Goal: Information Seeking & Learning: Learn about a topic

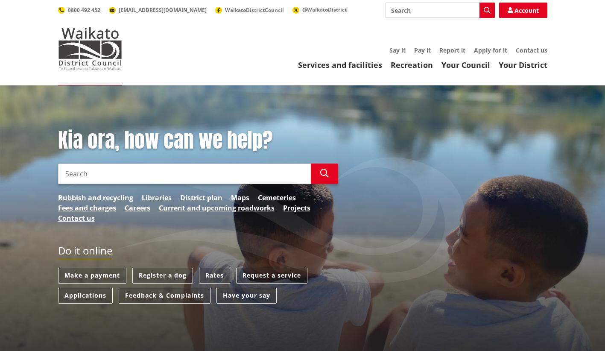
click at [142, 175] on input "Search" at bounding box center [184, 174] width 253 height 20
type input "o"
type input "Maori Ward Councillor"
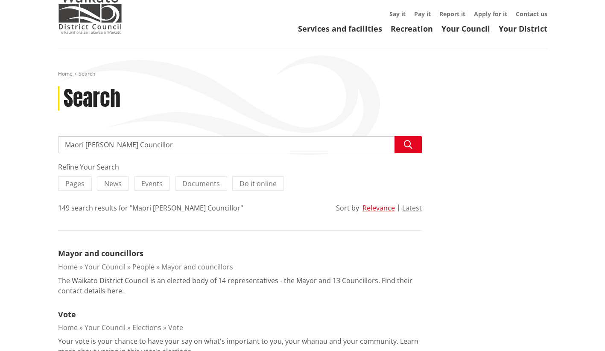
scroll to position [85, 0]
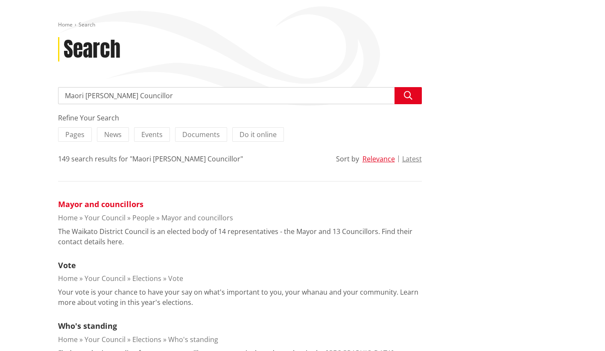
click at [84, 205] on link "Mayor and councillors" at bounding box center [100, 204] width 85 height 10
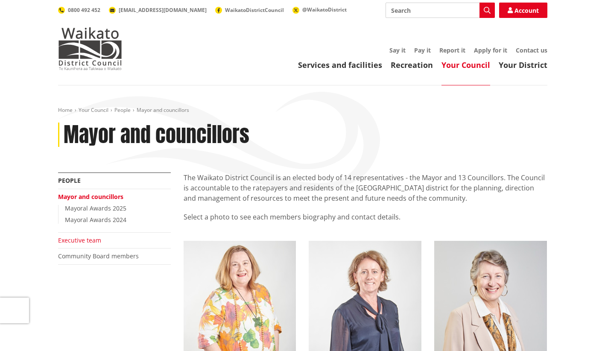
click at [80, 237] on link "Executive team" at bounding box center [79, 240] width 43 height 8
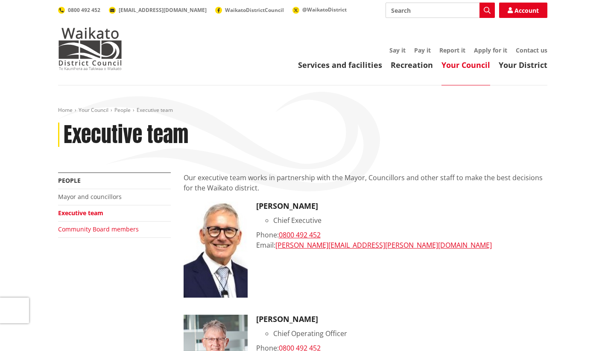
click at [88, 229] on link "Community Board members" at bounding box center [98, 229] width 81 height 8
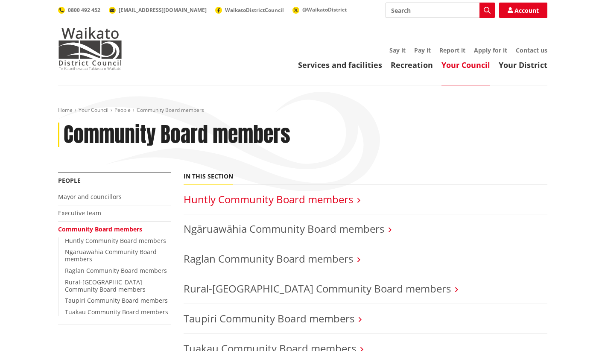
click at [277, 204] on link "Huntly Community Board members" at bounding box center [269, 199] width 170 height 14
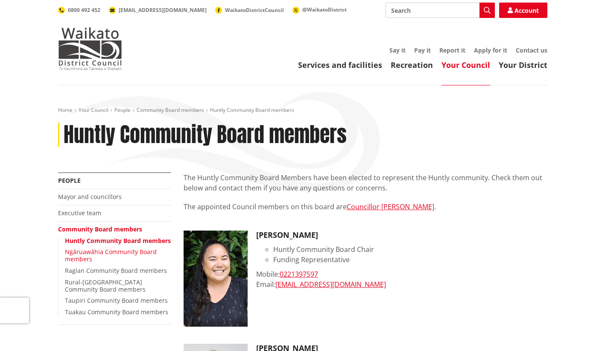
click at [94, 259] on link "Ngāruawāhia Community Board members" at bounding box center [111, 255] width 92 height 15
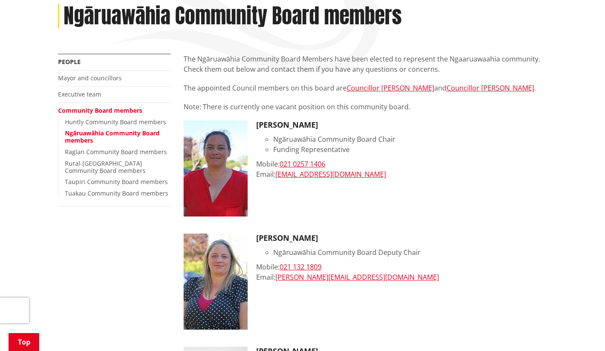
scroll to position [85, 0]
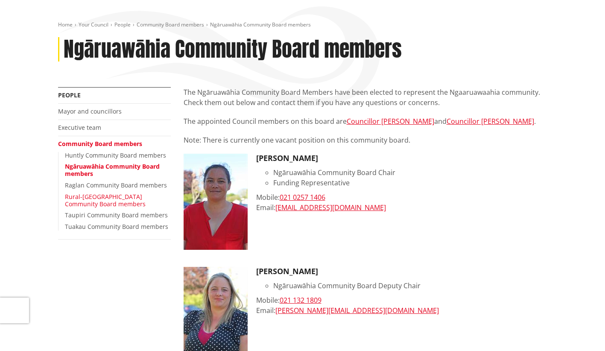
click at [94, 199] on link "Rural-[GEOGRAPHIC_DATA] Community Board members" at bounding box center [105, 200] width 81 height 15
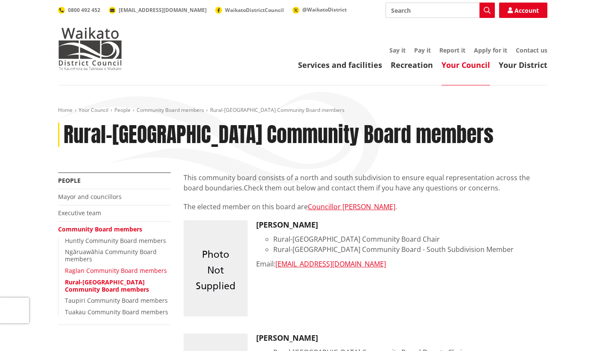
click at [85, 272] on link "Raglan Community Board members" at bounding box center [116, 270] width 102 height 8
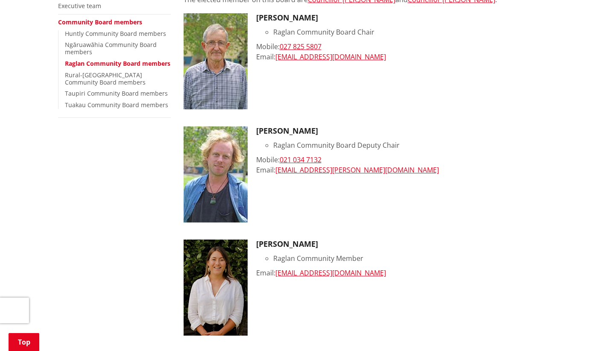
scroll to position [171, 0]
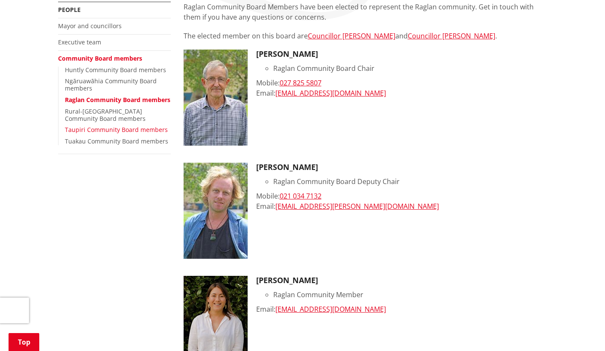
click at [88, 134] on link "Taupiri Community Board members" at bounding box center [116, 130] width 103 height 8
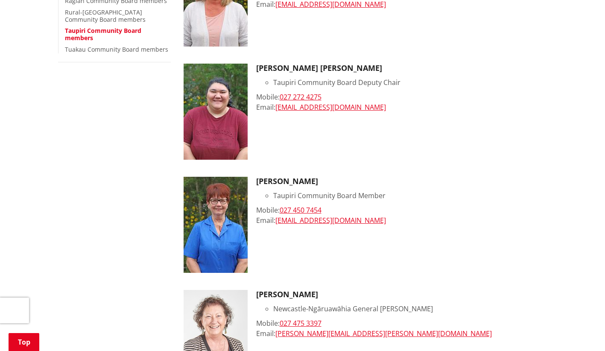
scroll to position [171, 0]
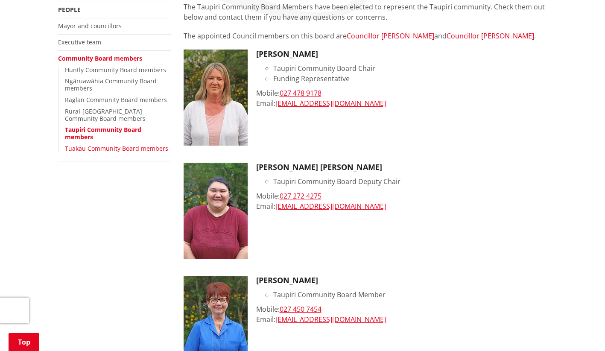
drag, startPoint x: 119, startPoint y: 148, endPoint x: 124, endPoint y: 148, distance: 5.1
click at [120, 148] on link "Tuakau Community Board members" at bounding box center [116, 148] width 103 height 8
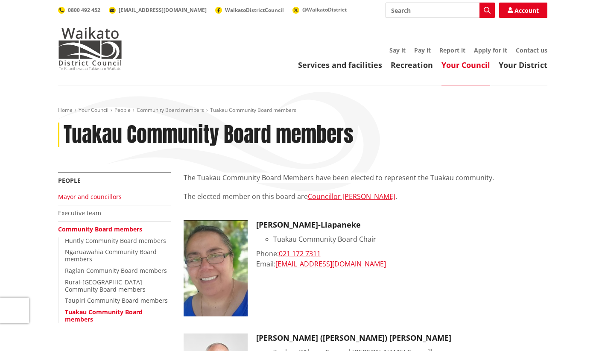
click at [89, 195] on link "Mayor and councillors" at bounding box center [90, 197] width 64 height 8
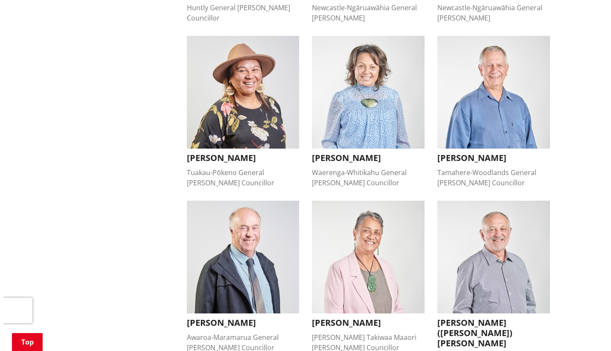
scroll to position [555, 0]
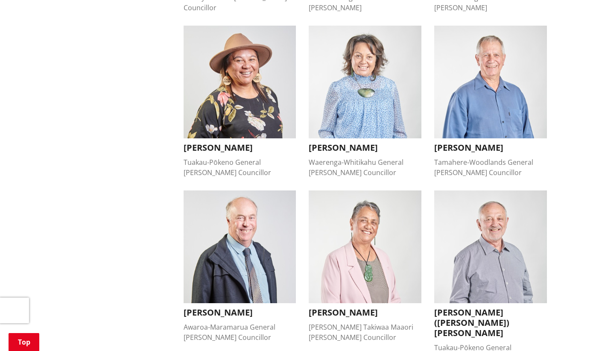
click at [350, 143] on h3 "[PERSON_NAME]" at bounding box center [365, 148] width 113 height 10
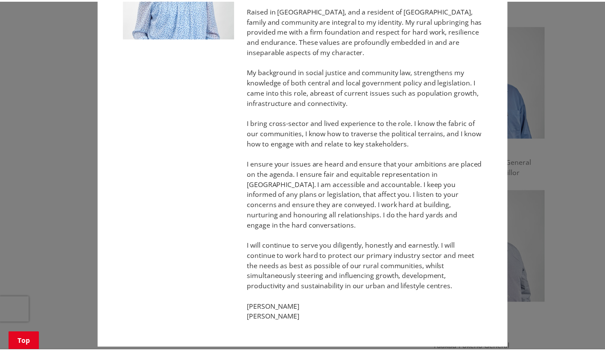
scroll to position [0, 0]
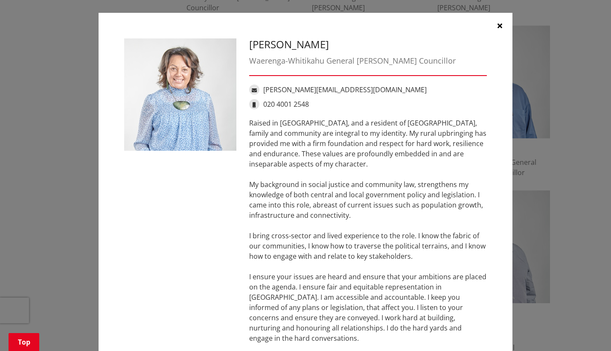
click at [498, 27] on icon "button" at bounding box center [500, 25] width 5 height 7
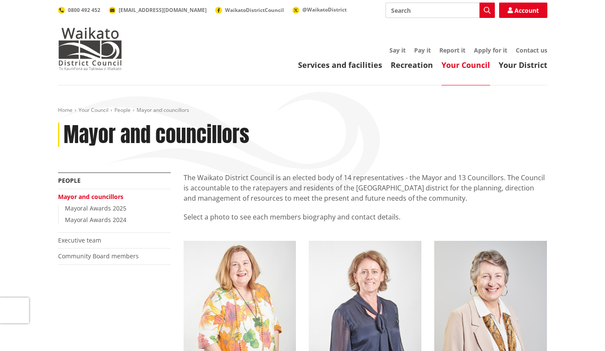
click at [393, 18] on div "Toggle search Toggle navigation Services and facilities Recreation Your Council…" at bounding box center [303, 36] width 502 height 67
type input "2025 elections"
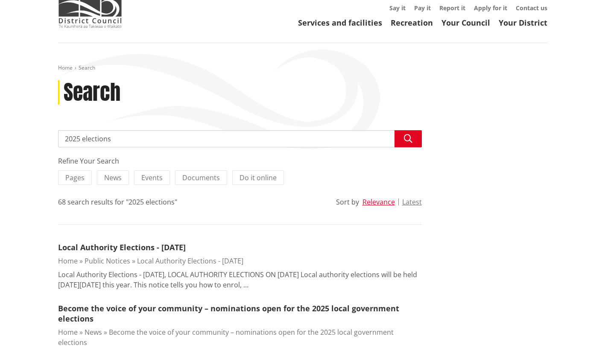
scroll to position [85, 0]
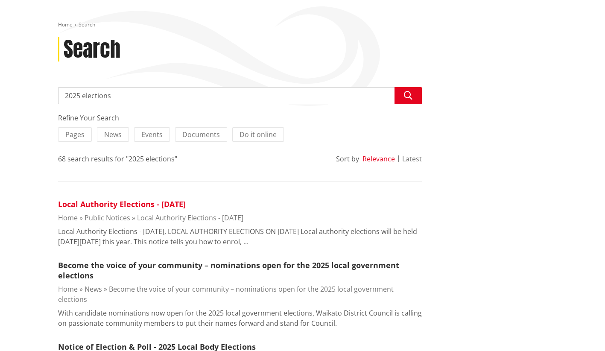
click at [173, 202] on link "Local Authority Elections - 11 October 2025" at bounding box center [122, 204] width 128 height 10
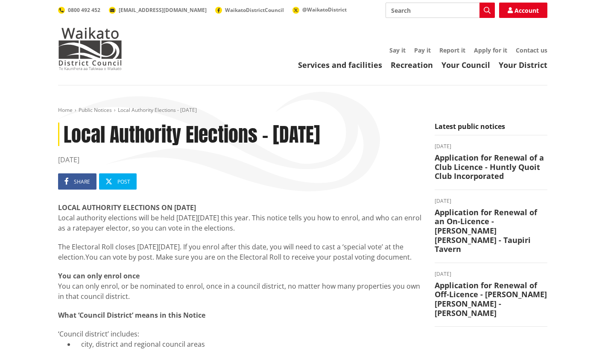
click at [160, 111] on span "Local Authority Elections - [DATE]" at bounding box center [157, 109] width 79 height 7
click at [61, 110] on link "Home" at bounding box center [65, 109] width 15 height 7
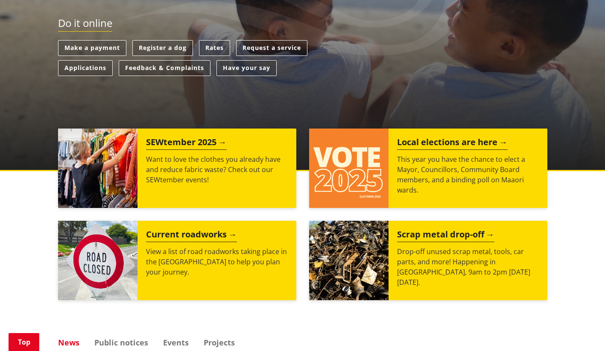
scroll to position [256, 0]
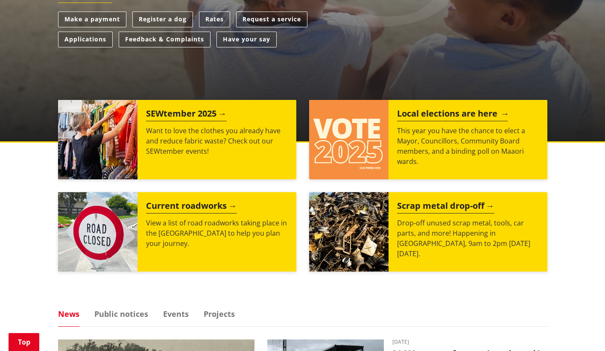
click at [450, 112] on h2 "Local elections are here" at bounding box center [452, 114] width 111 height 13
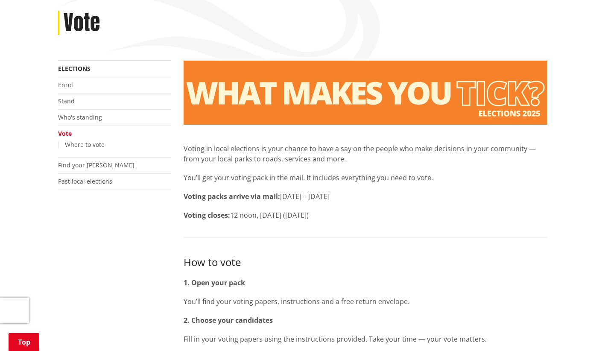
scroll to position [85, 0]
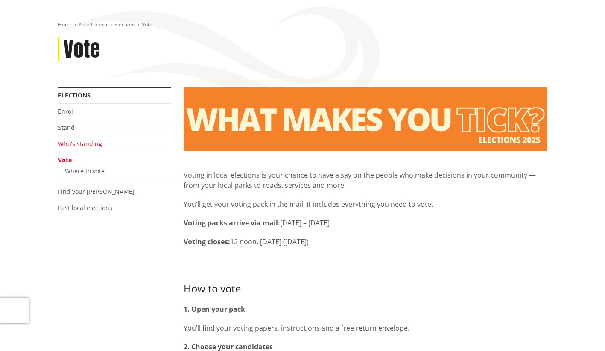
click at [73, 143] on link "Who's standing" at bounding box center [80, 144] width 44 height 8
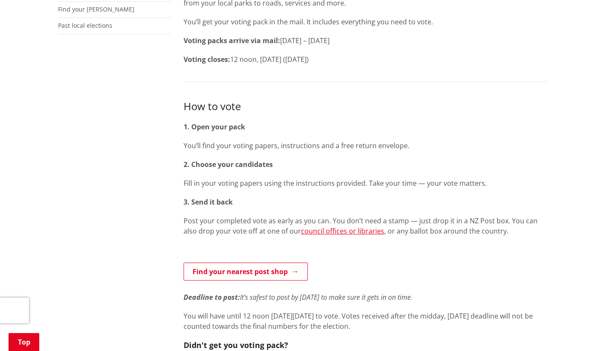
scroll to position [299, 0]
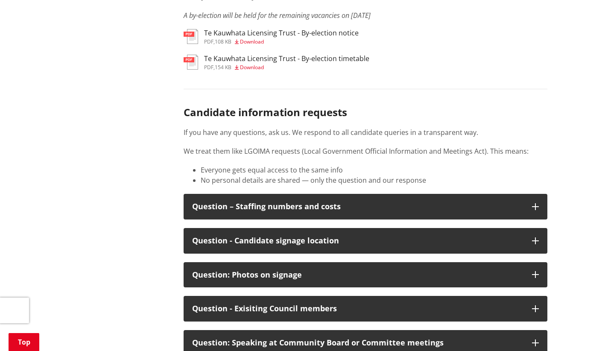
scroll to position [4398, 0]
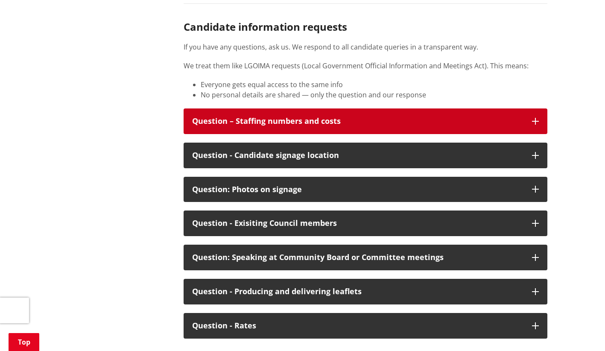
click at [535, 125] on icon "button" at bounding box center [535, 121] width 7 height 7
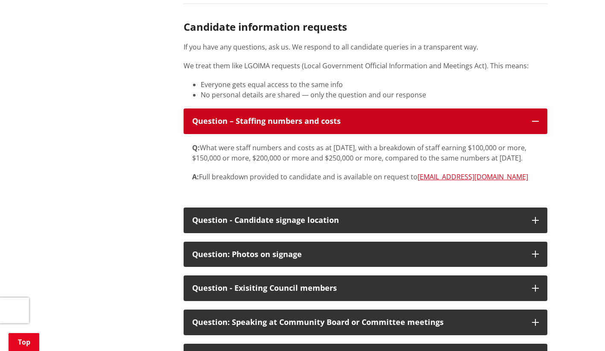
click at [535, 125] on icon "button" at bounding box center [535, 121] width 7 height 7
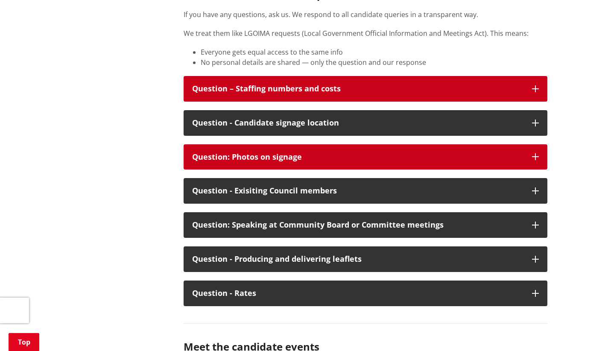
scroll to position [4440, 0]
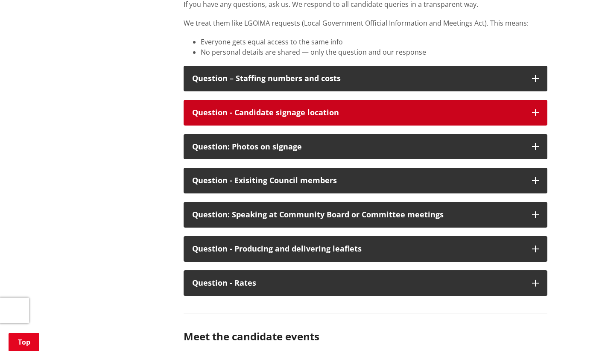
click at [539, 126] on button "Question - Candidate signage location" at bounding box center [366, 113] width 364 height 26
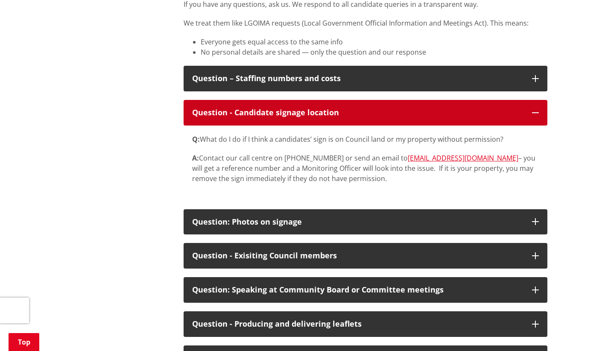
click at [538, 116] on icon "button" at bounding box center [535, 112] width 7 height 7
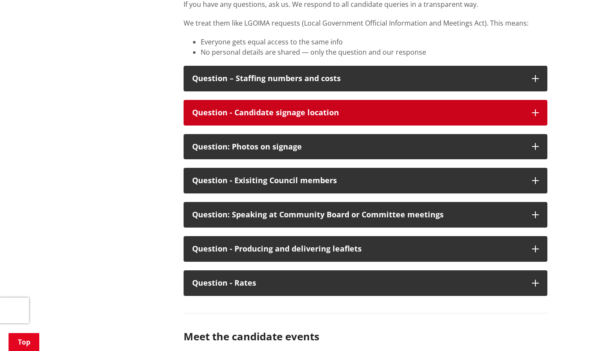
scroll to position [4526, 0]
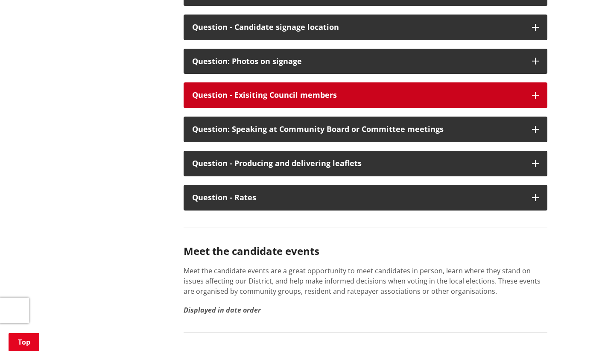
click at [538, 108] on button "Question - Exisiting Council members" at bounding box center [366, 95] width 364 height 26
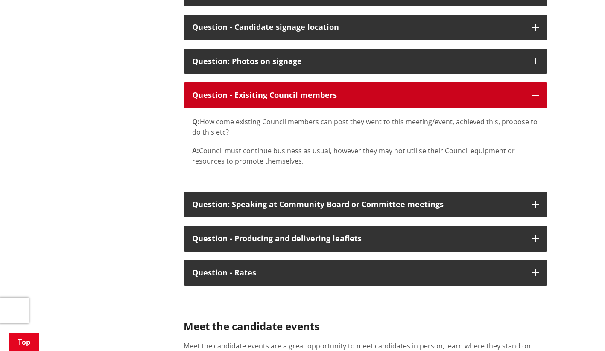
click at [538, 108] on button "Question - Exisiting Council members" at bounding box center [366, 95] width 364 height 26
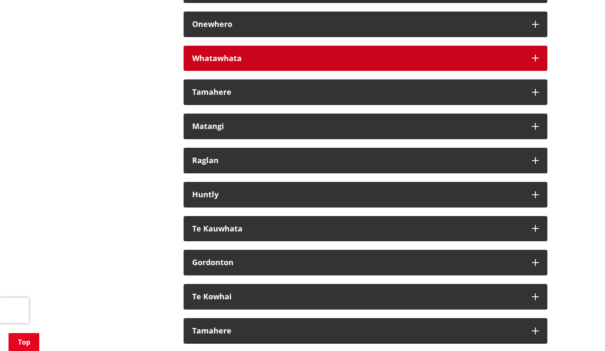
scroll to position [4995, 0]
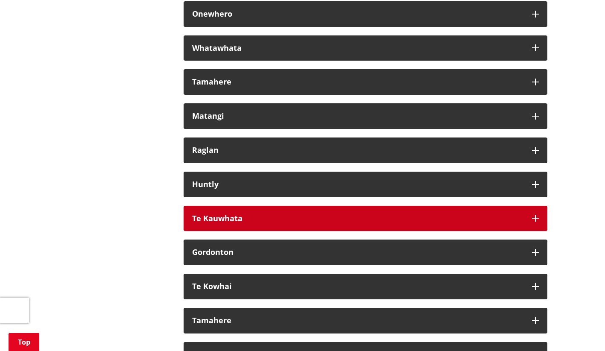
click at [535, 222] on icon "button" at bounding box center [535, 218] width 7 height 7
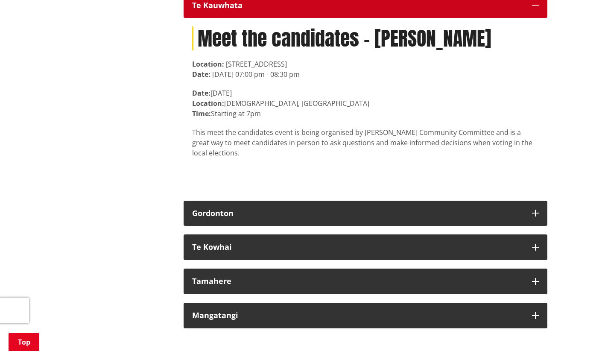
scroll to position [5209, 0]
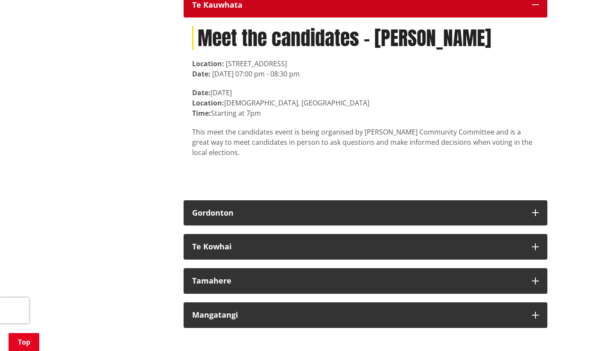
click at [532, 8] on icon "button" at bounding box center [535, 4] width 7 height 7
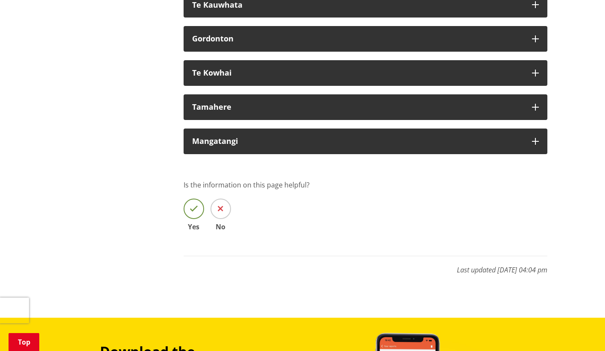
click at [201, 219] on span at bounding box center [194, 209] width 20 height 20
click at [0, 0] on input "Yes" at bounding box center [0, 0] width 0 height 0
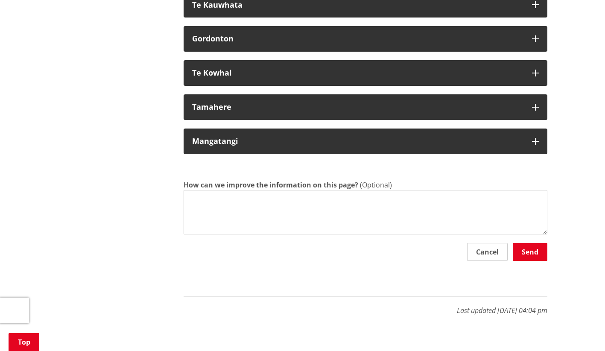
drag, startPoint x: 488, startPoint y: 272, endPoint x: 462, endPoint y: 270, distance: 26.1
click at [487, 261] on button "Cancel" at bounding box center [487, 252] width 41 height 18
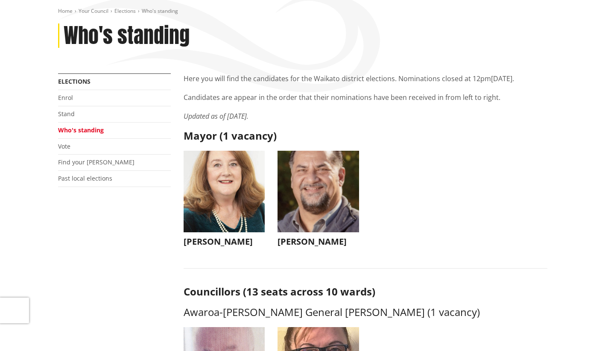
scroll to position [0, 0]
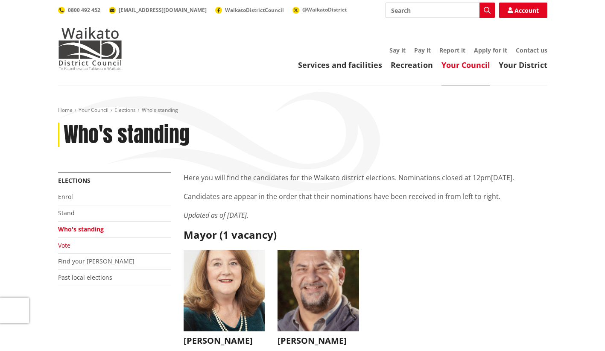
click at [60, 245] on link "Vote" at bounding box center [64, 245] width 12 height 8
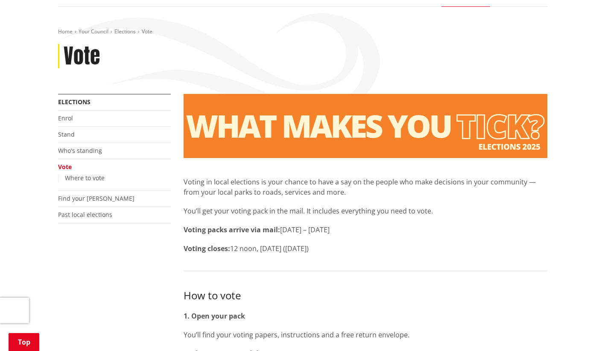
scroll to position [171, 0]
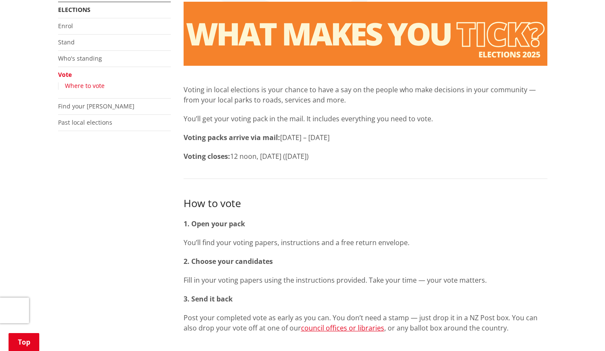
click at [88, 88] on link "Where to vote" at bounding box center [85, 86] width 40 height 8
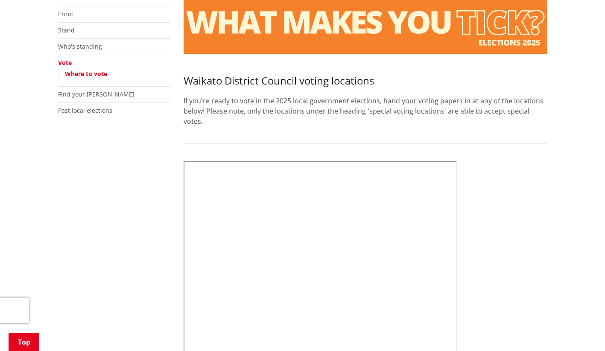
scroll to position [213, 0]
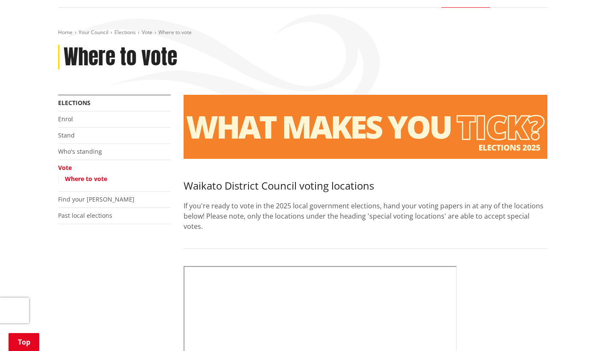
scroll to position [128, 0]
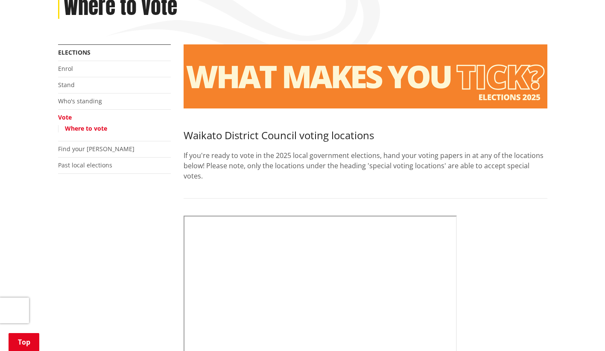
click at [75, 127] on link "Where to vote" at bounding box center [86, 128] width 42 height 8
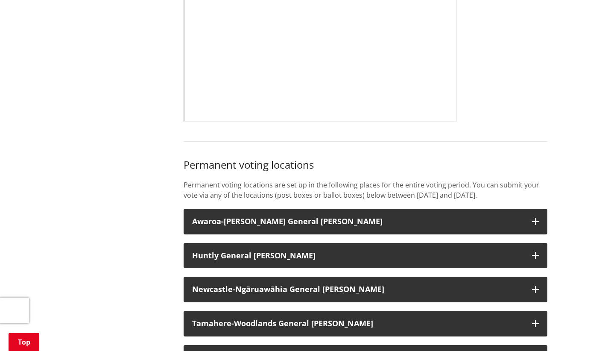
scroll to position [256, 0]
